Goal: Find specific page/section: Find specific page/section

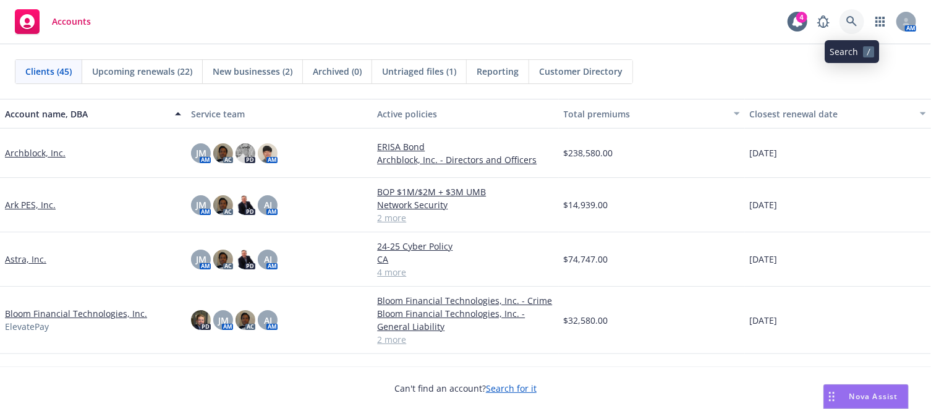
click at [847, 22] on icon at bounding box center [851, 21] width 11 height 11
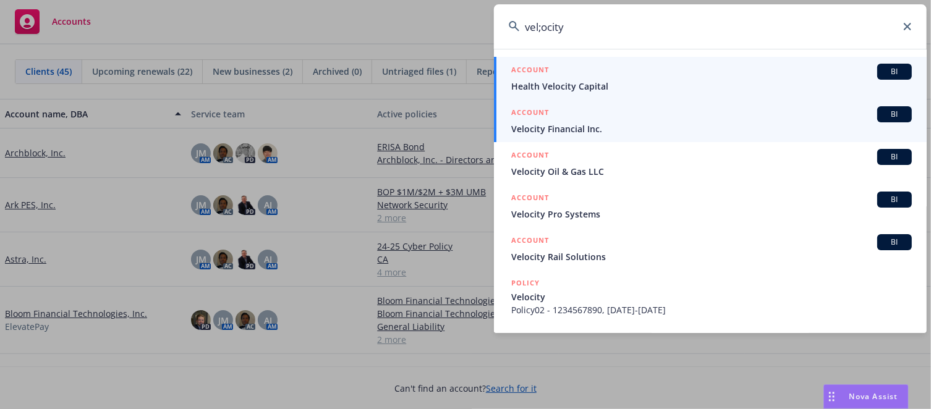
type input "vel;ocity"
click at [564, 121] on div "ACCOUNT BI" at bounding box center [711, 114] width 401 height 16
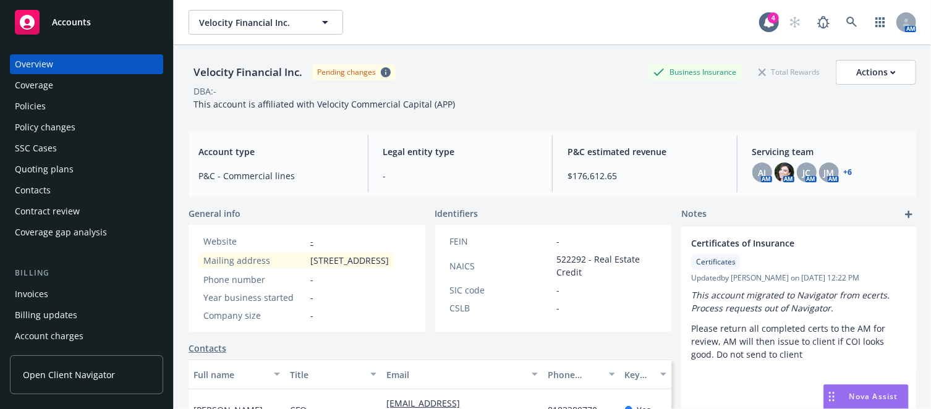
click at [17, 98] on div "Policies" at bounding box center [30, 106] width 31 height 20
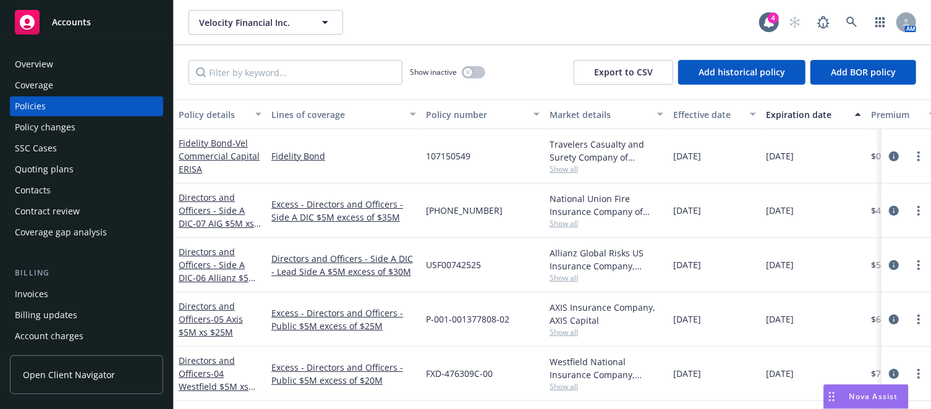
scroll to position [62, 0]
